Goal: Task Accomplishment & Management: Complete application form

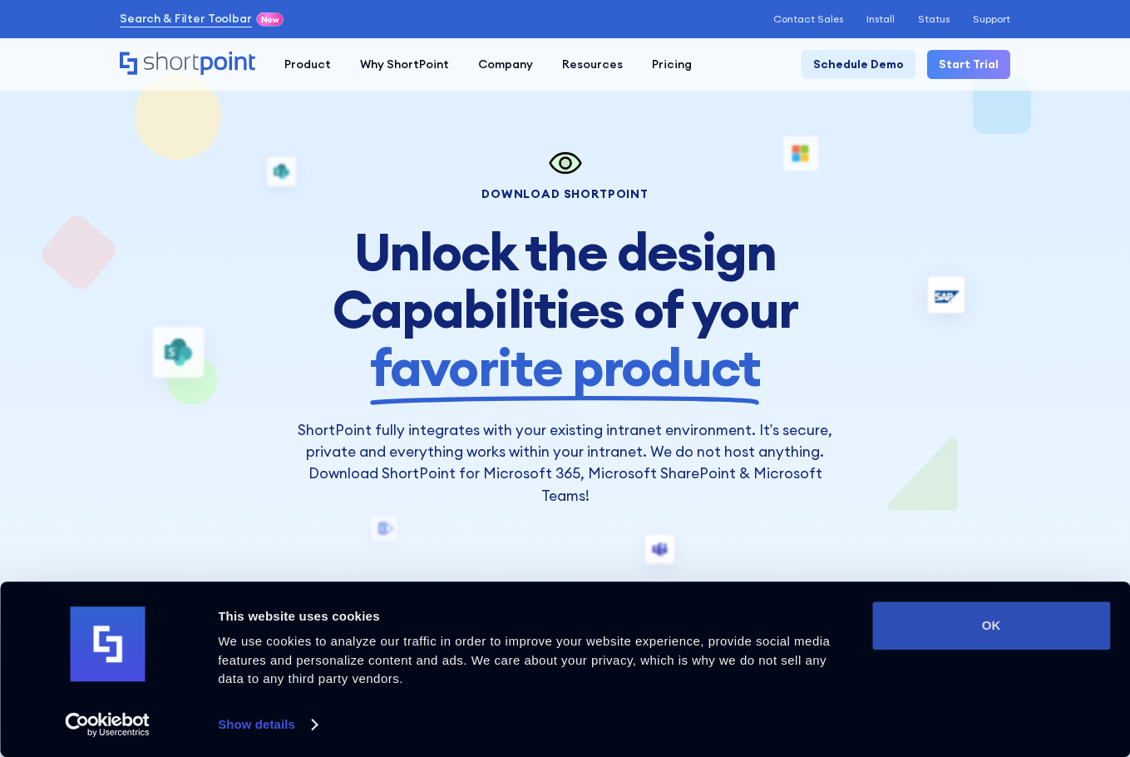
click at [1057, 626] on button "OK" at bounding box center [991, 625] width 238 height 48
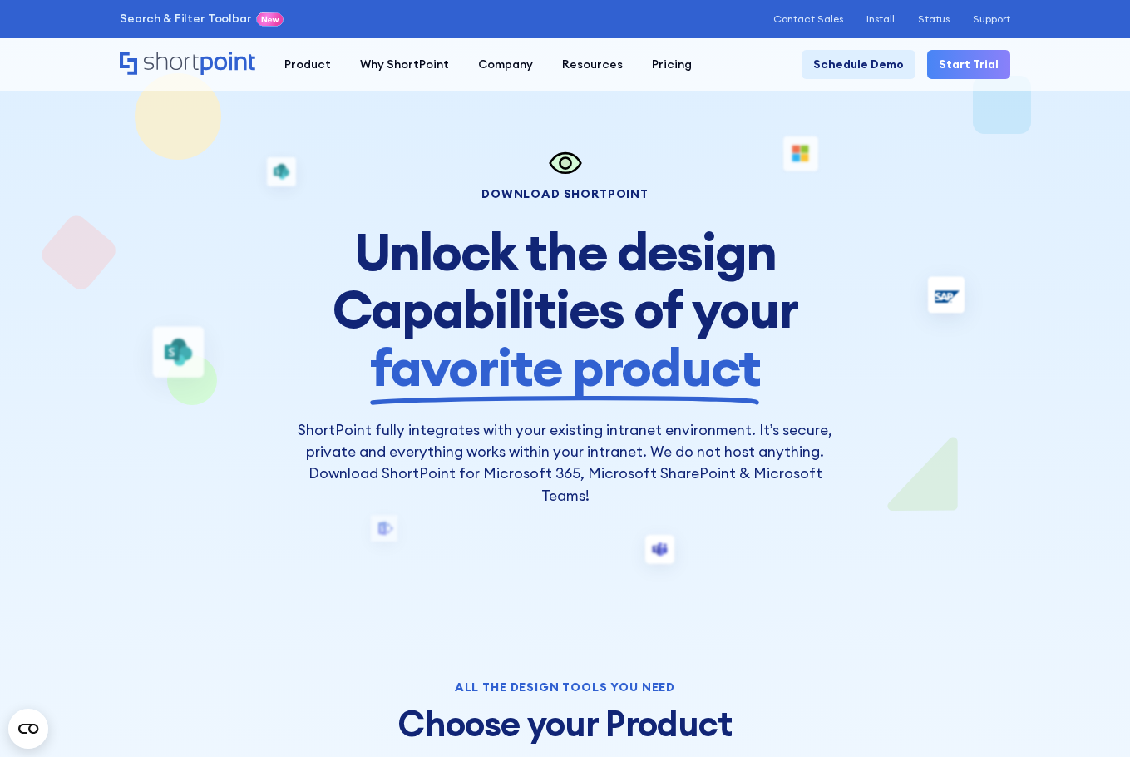
click at [974, 63] on link "Start Trial" at bounding box center [968, 64] width 83 height 29
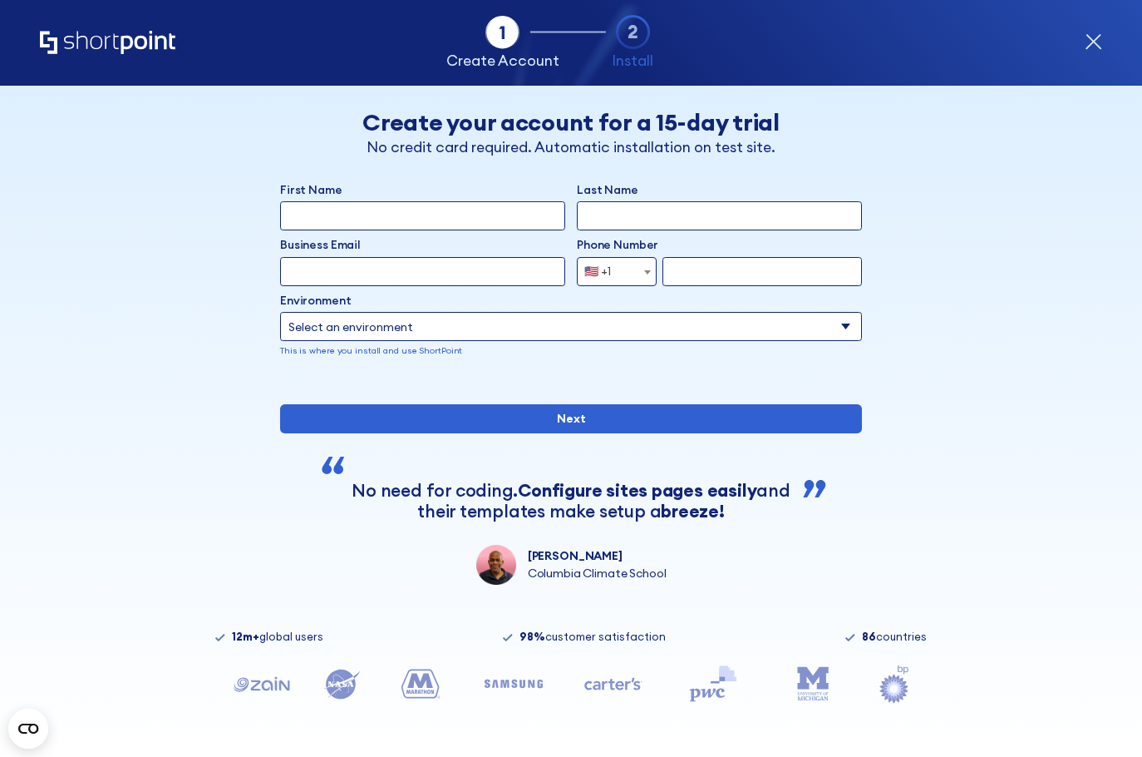
click at [374, 218] on input "First Name" at bounding box center [422, 215] width 285 height 29
type input "[PERSON_NAME]"
type input "[PERSON_NAME][EMAIL_ADDRESS][PERSON_NAME][DOMAIN_NAME]"
type input "2102747324"
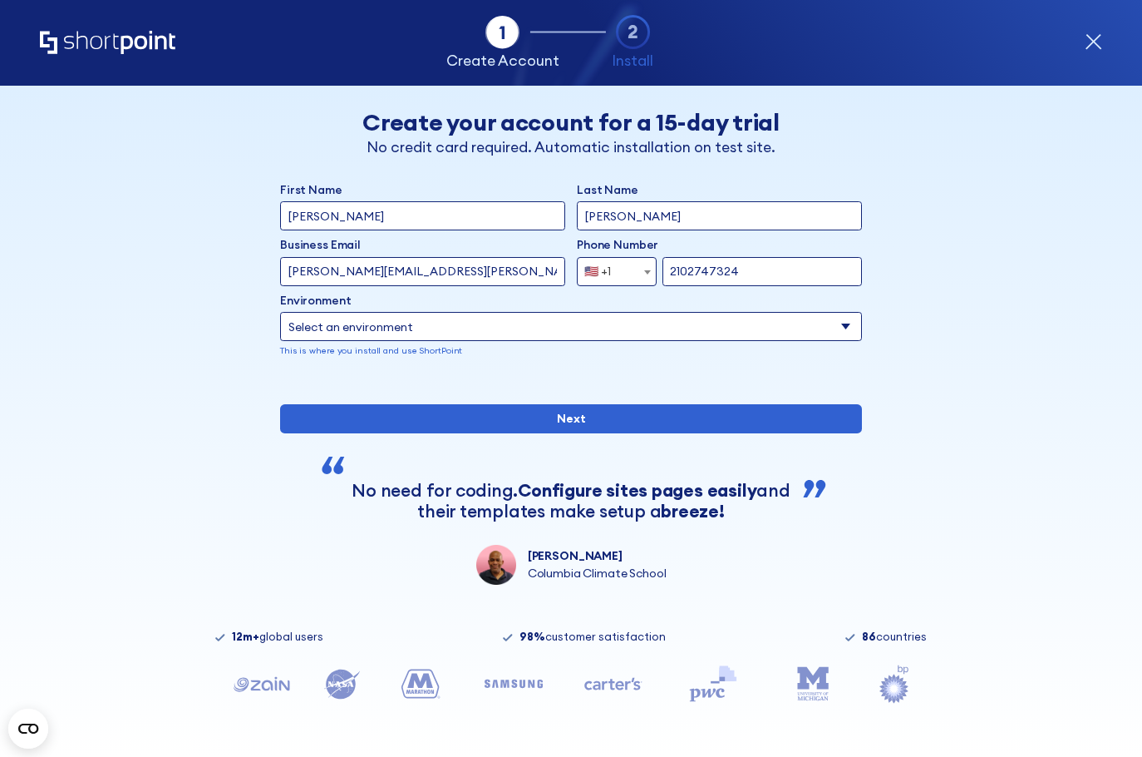
click at [347, 323] on select "Select an environment Microsoft 365 SharePoint Online SharePoint 2019 (On-Premi…" at bounding box center [571, 326] width 582 height 29
select select "SharePoint Online"
click at [280, 312] on select "Select an environment Microsoft 365 SharePoint Online SharePoint 2019 (On-Premi…" at bounding box center [571, 326] width 582 height 29
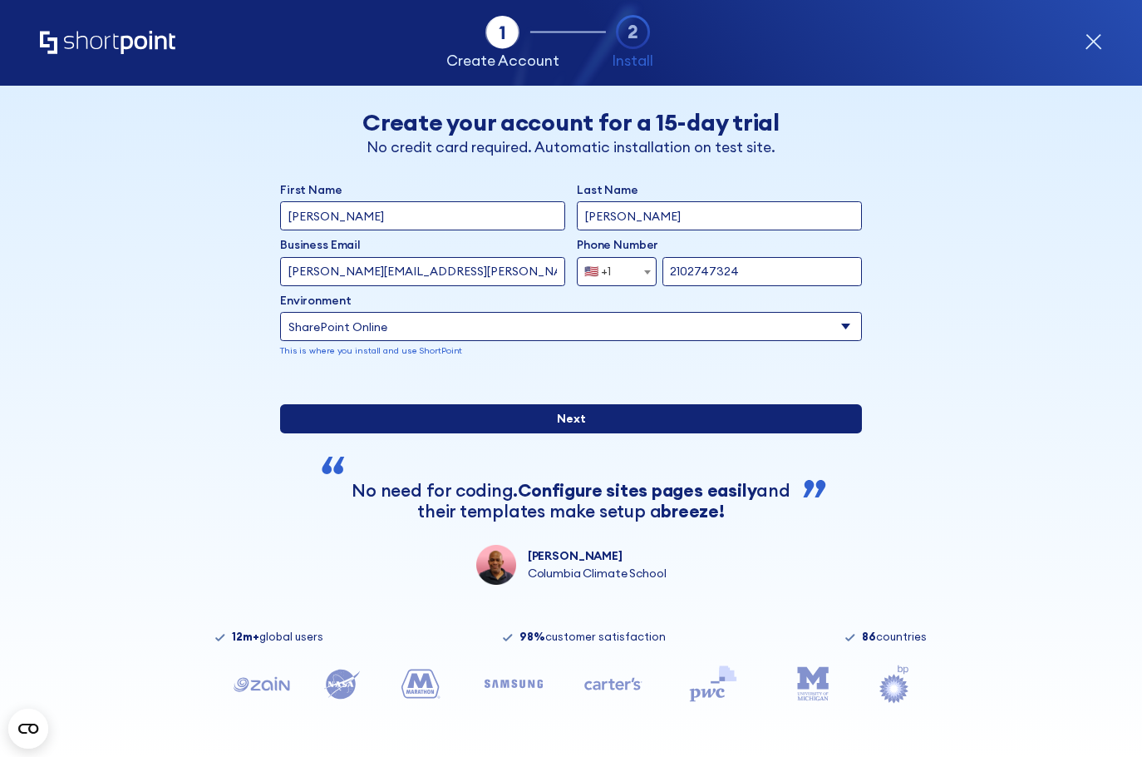
click at [583, 433] on input "Next" at bounding box center [571, 418] width 582 height 29
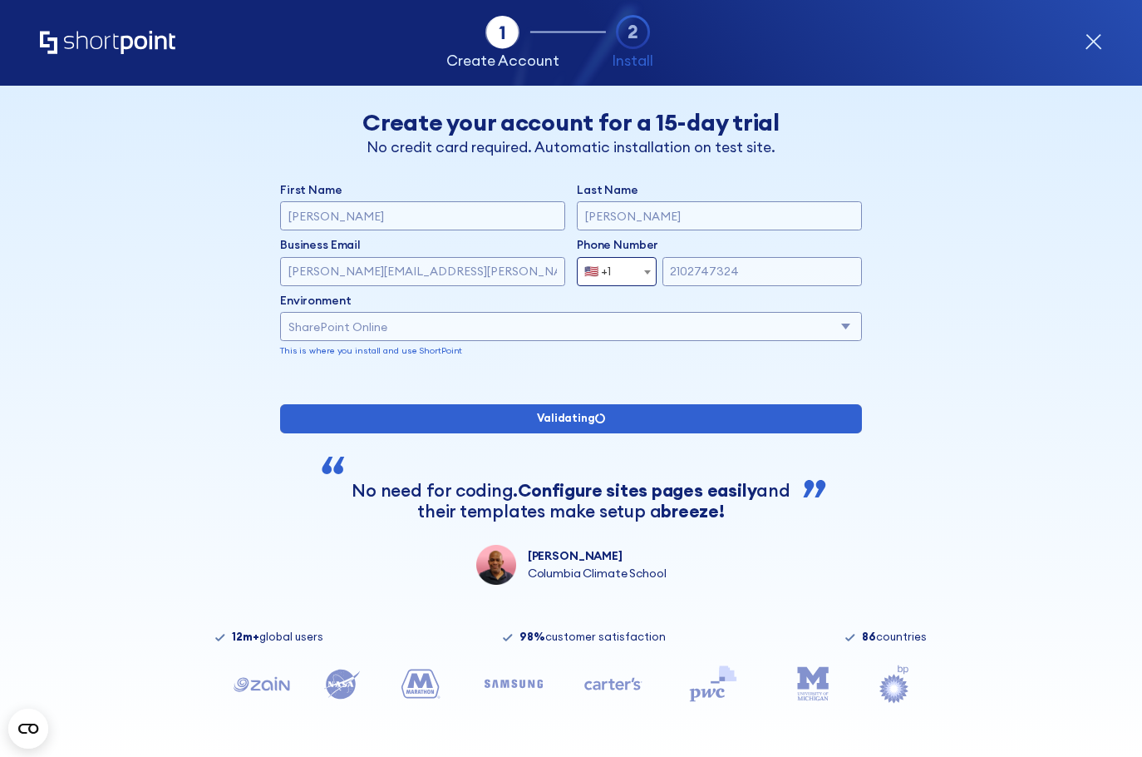
type input "[PERSON_NAME]"
